Goal: Task Accomplishment & Management: Use online tool/utility

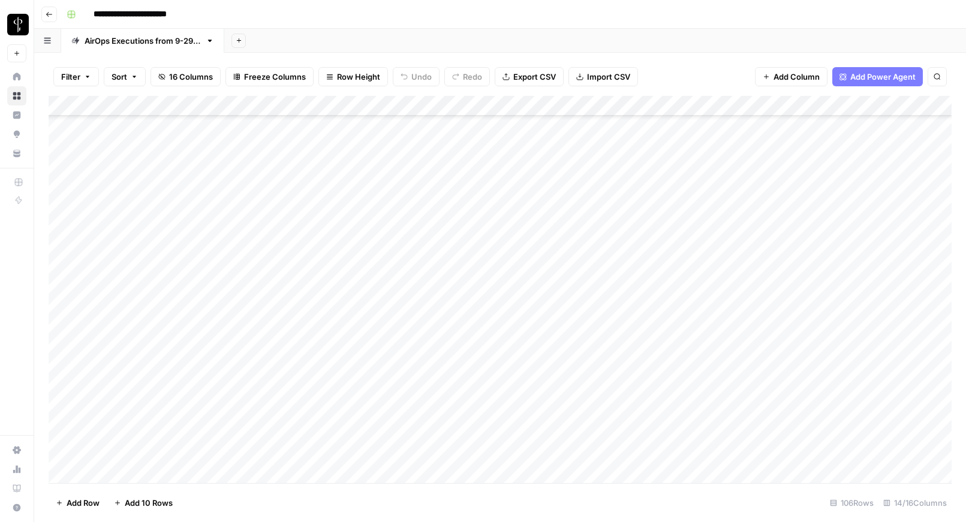
scroll to position [1814, 0]
click at [62, 453] on div "Add Column" at bounding box center [500, 289] width 903 height 387
click at [61, 248] on div "Add Column" at bounding box center [500, 289] width 903 height 387
click at [63, 248] on div "Add Column" at bounding box center [500, 289] width 903 height 387
click at [62, 250] on div "Add Column" at bounding box center [500, 289] width 903 height 387
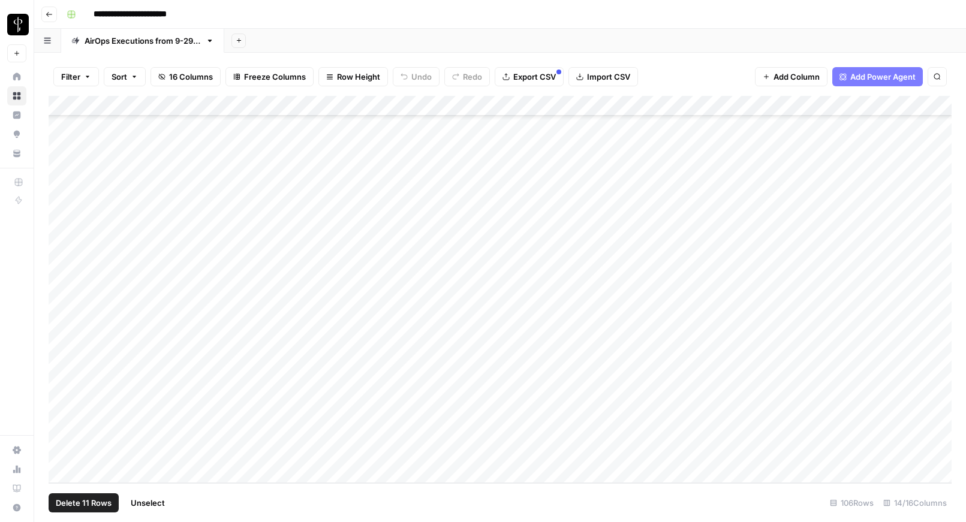
click at [718, 107] on div "Add Column" at bounding box center [500, 289] width 903 height 387
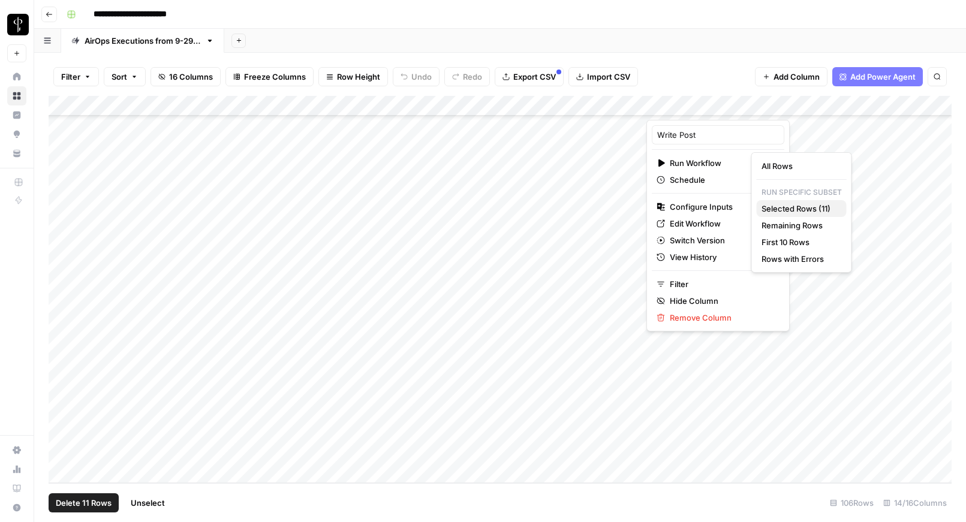
click at [789, 208] on span "Selected Rows (11)" at bounding box center [800, 209] width 76 height 12
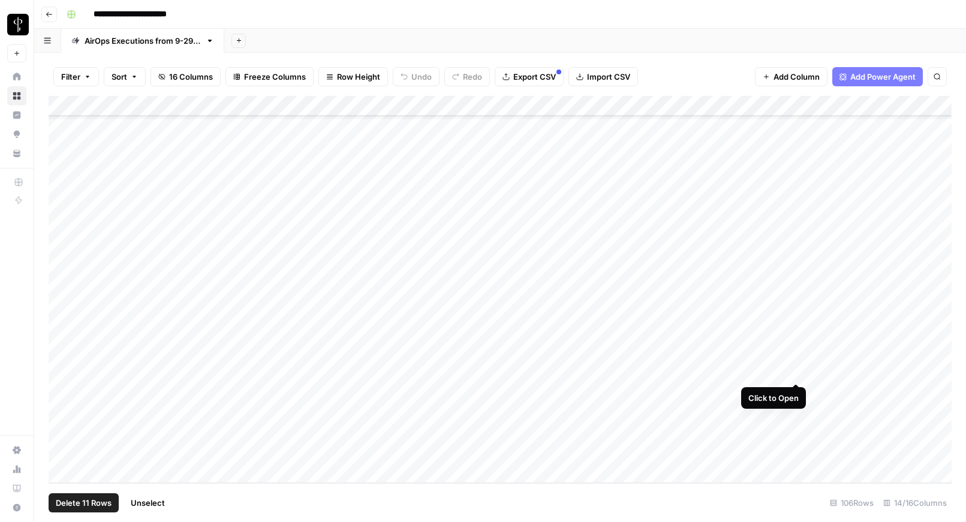
click at [794, 370] on div "Add Column" at bounding box center [500, 289] width 903 height 387
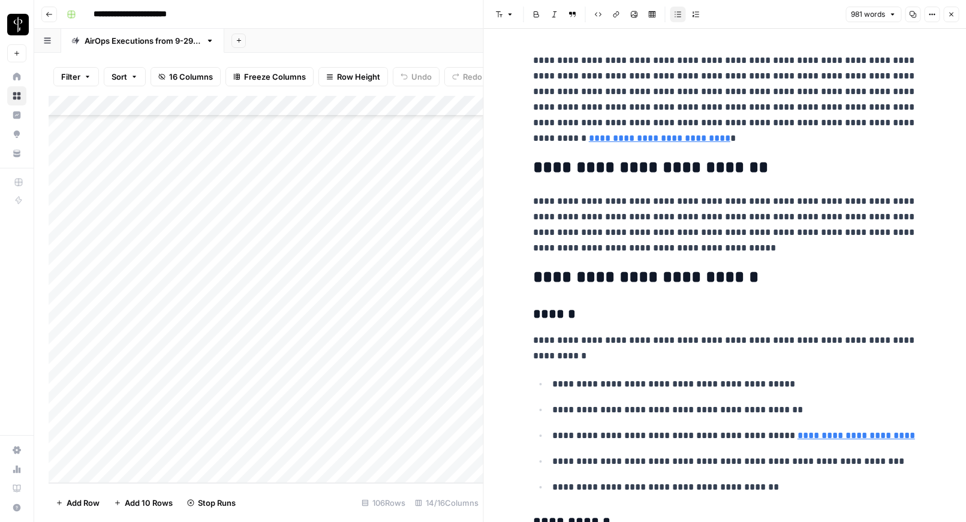
click at [613, 139] on link "**********" at bounding box center [660, 138] width 142 height 9
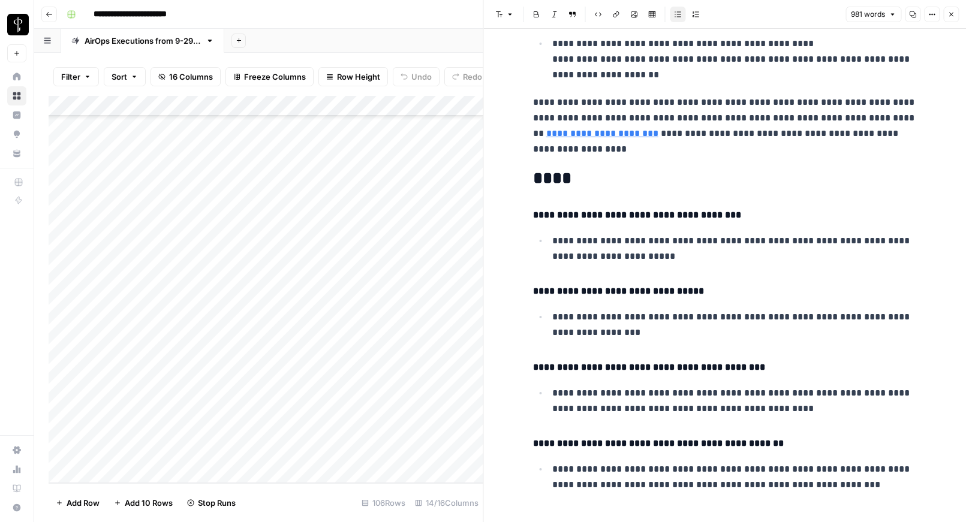
scroll to position [2510, 0]
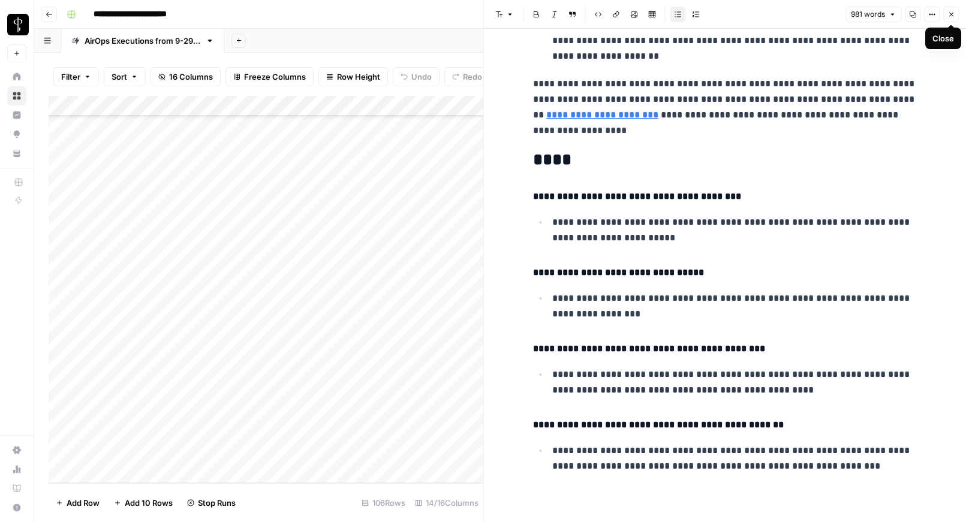
click at [951, 16] on icon "button" at bounding box center [951, 14] width 7 height 7
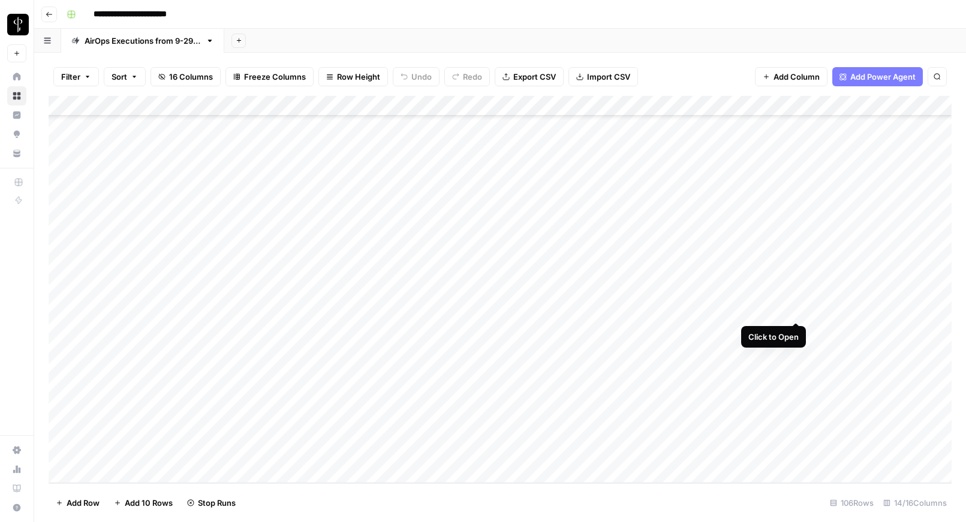
click at [795, 309] on div "Add Column" at bounding box center [500, 289] width 903 height 387
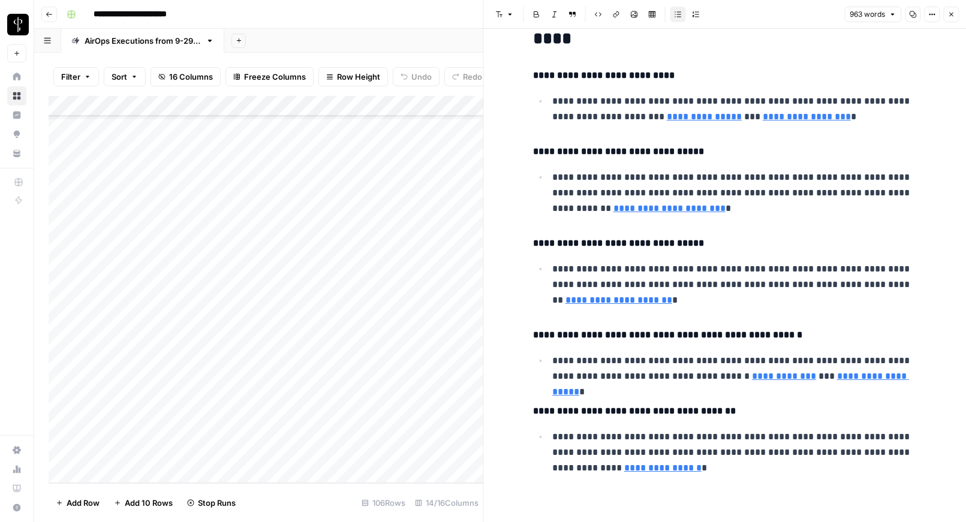
scroll to position [1786, 0]
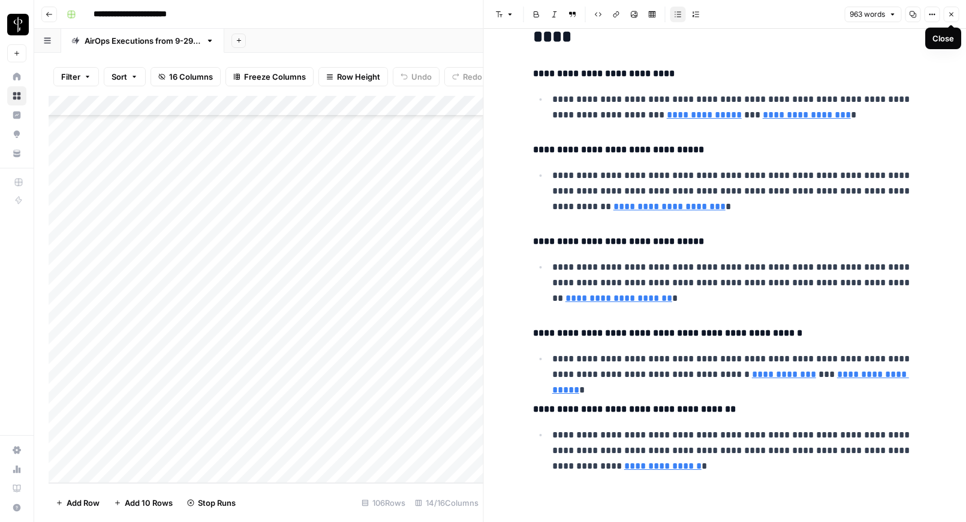
click at [949, 13] on icon "button" at bounding box center [951, 14] width 7 height 7
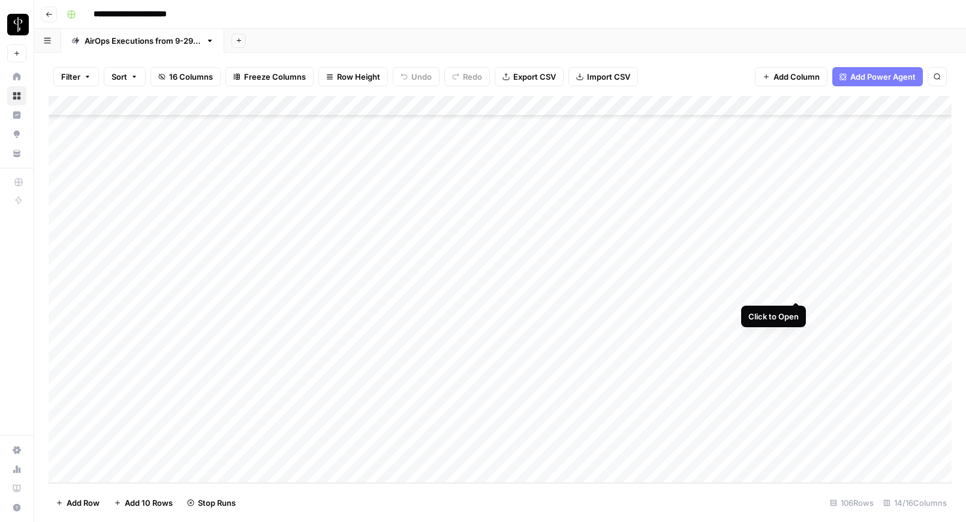
click at [795, 290] on div "Add Column" at bounding box center [500, 289] width 903 height 387
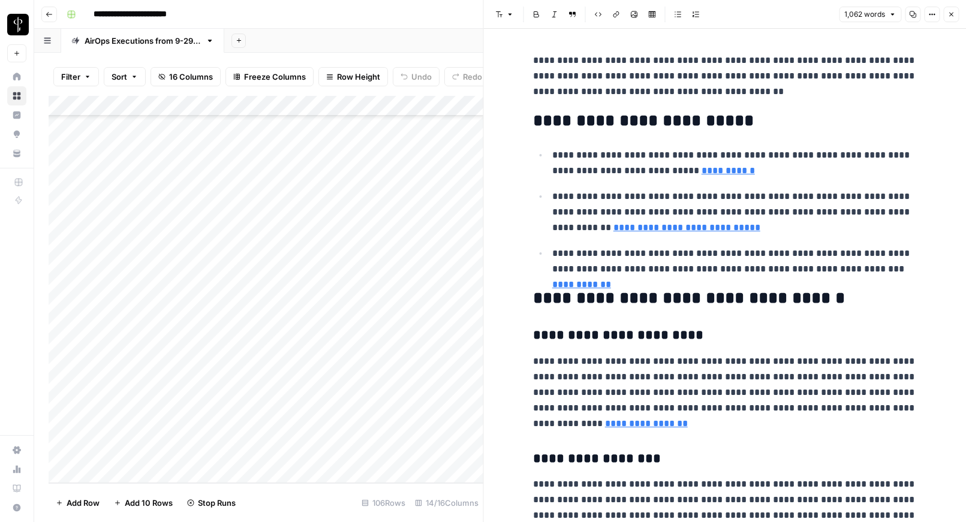
click at [951, 16] on icon "button" at bounding box center [951, 14] width 7 height 7
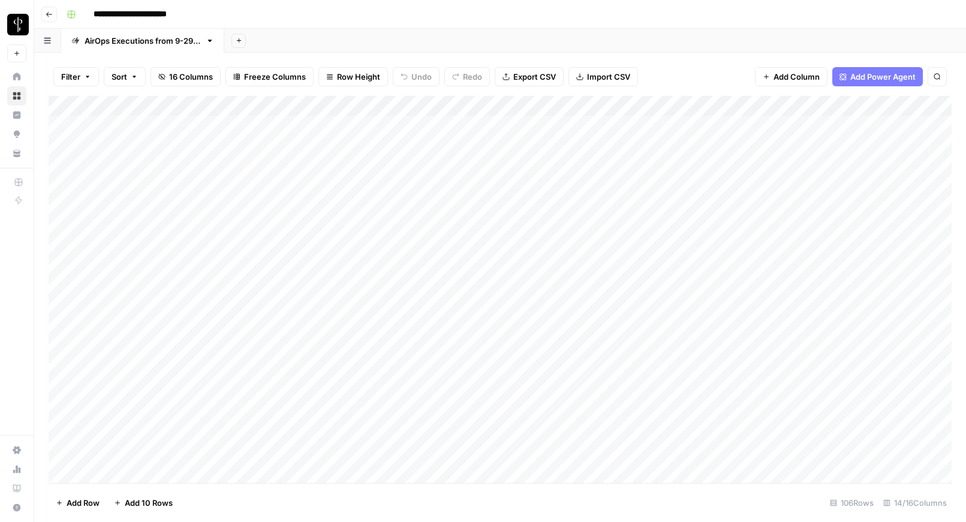
click at [719, 106] on div "Add Column" at bounding box center [500, 289] width 903 height 387
click at [59, 142] on div "Add Column" at bounding box center [500, 289] width 903 height 387
click at [62, 328] on div "Add Column" at bounding box center [500, 289] width 903 height 387
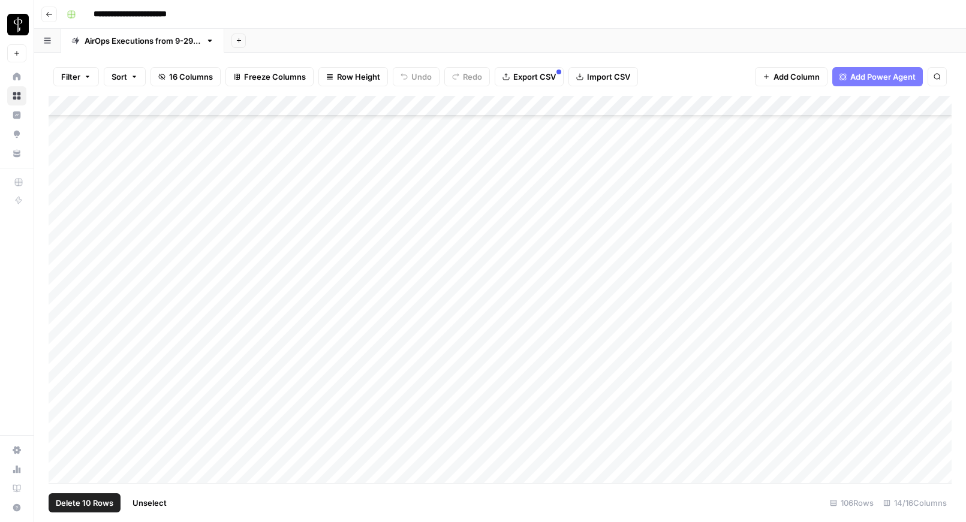
click at [719, 109] on div "Add Column" at bounding box center [500, 289] width 903 height 387
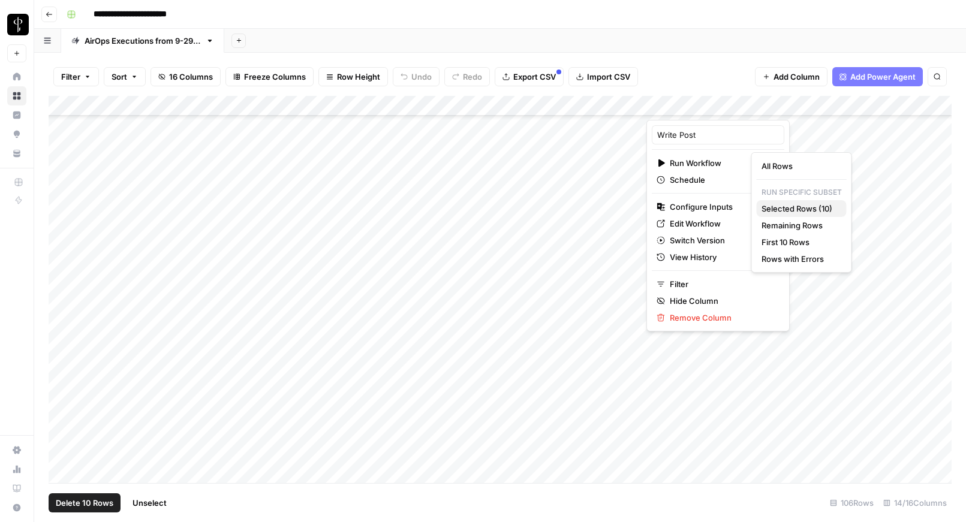
click at [794, 209] on span "Selected Rows (10)" at bounding box center [800, 209] width 76 height 12
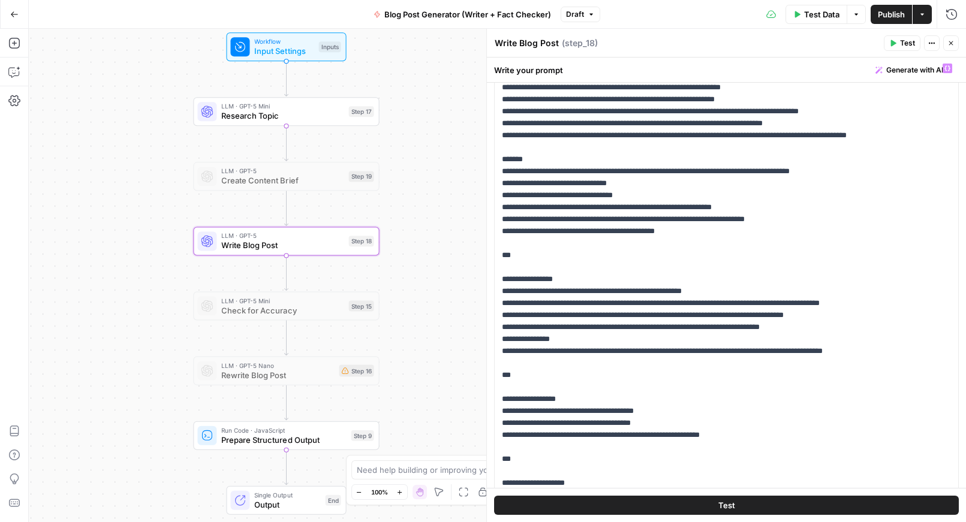
scroll to position [88, 0]
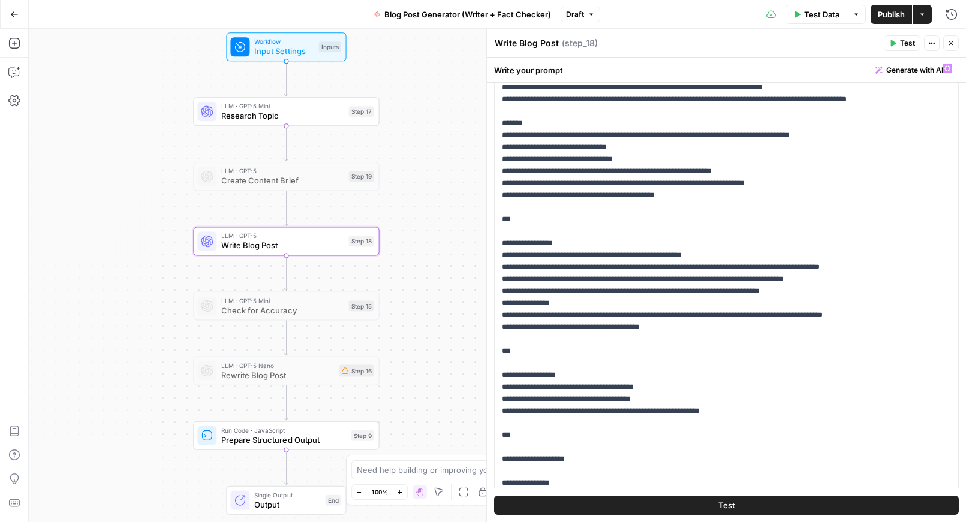
scroll to position [126, 0]
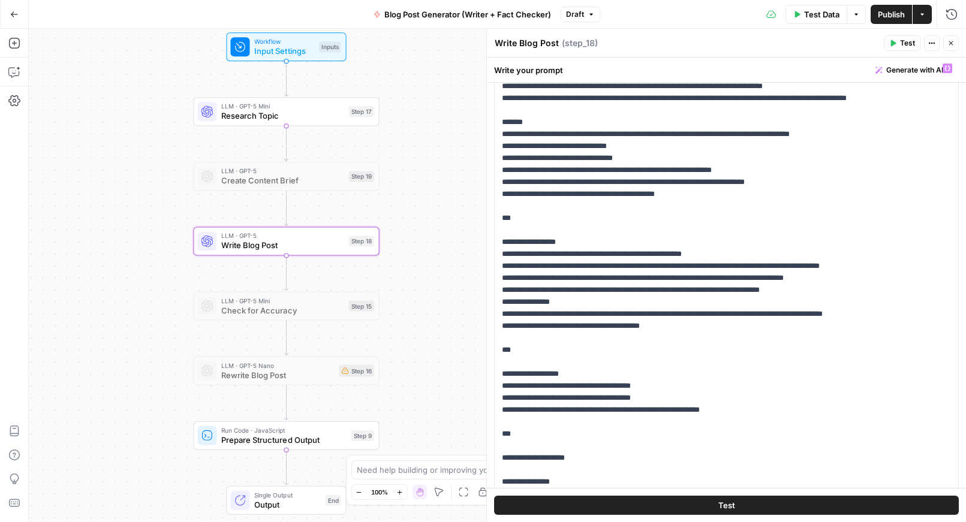
click at [887, 16] on span "Publish" at bounding box center [891, 14] width 27 height 12
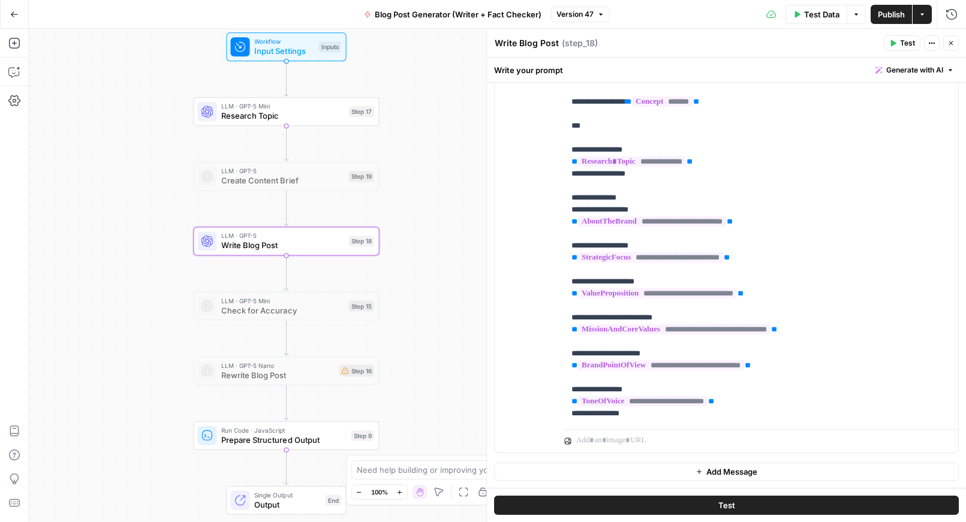
scroll to position [0, 0]
